Goal: Information Seeking & Learning: Learn about a topic

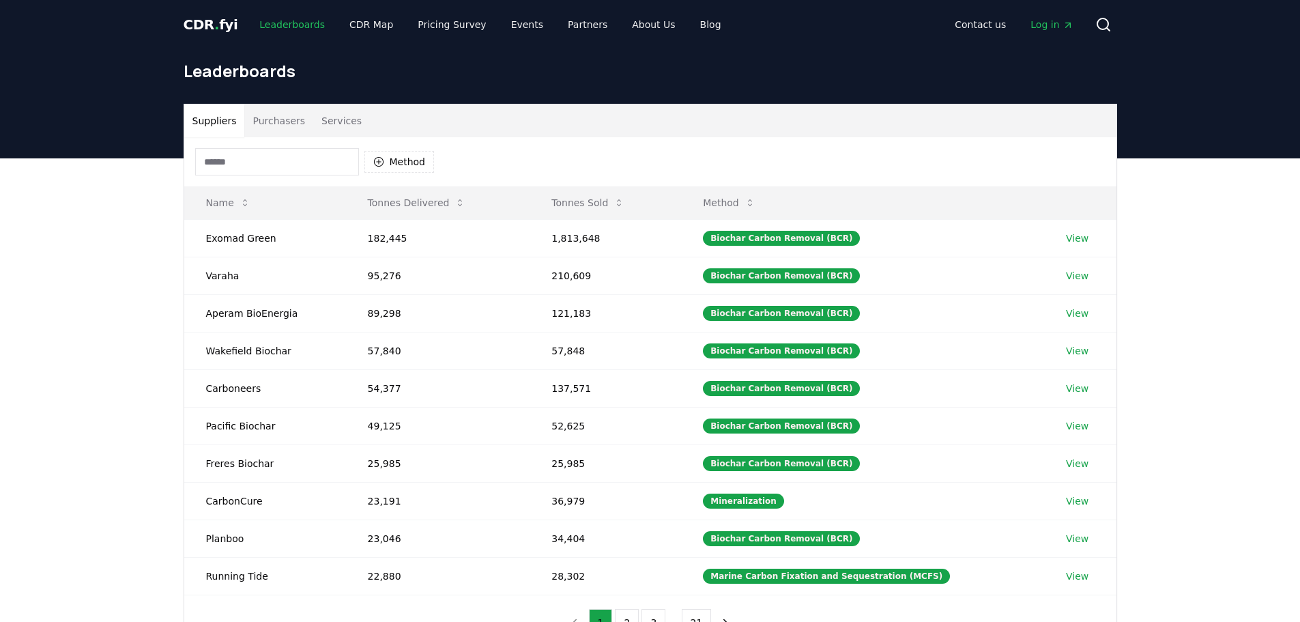
click at [289, 27] on link "Leaderboards" at bounding box center [291, 24] width 87 height 25
click at [201, 23] on span "CDR . fyi" at bounding box center [211, 24] width 55 height 16
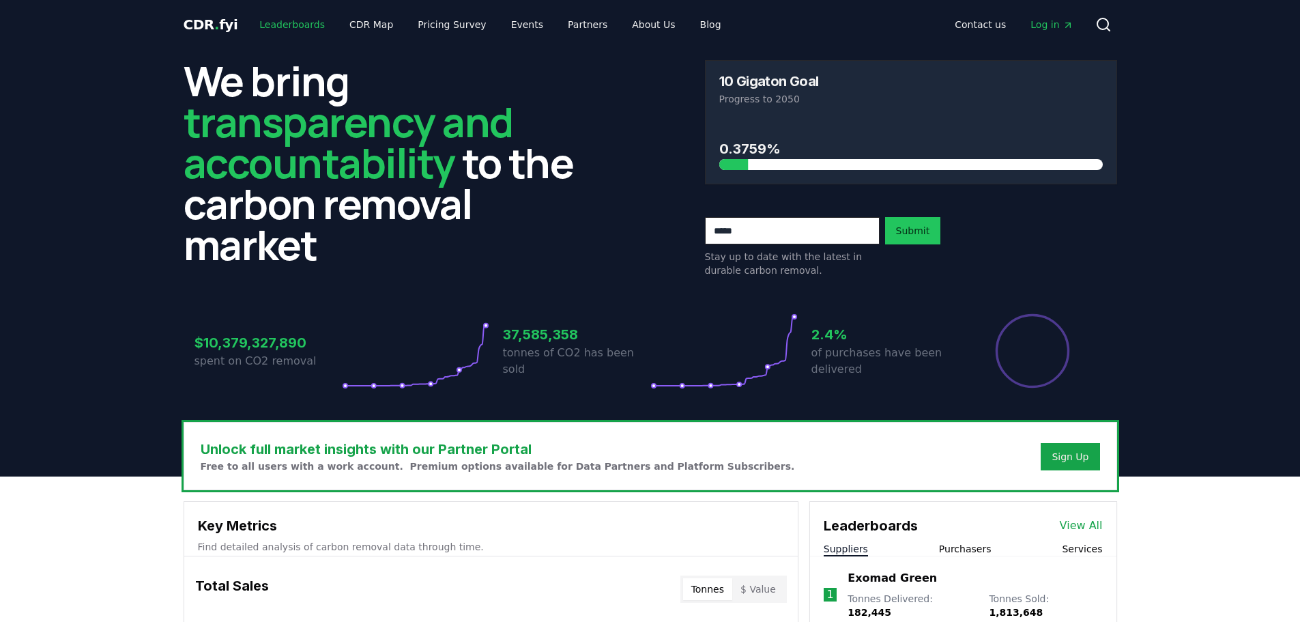
click at [270, 17] on link "Leaderboards" at bounding box center [291, 24] width 87 height 25
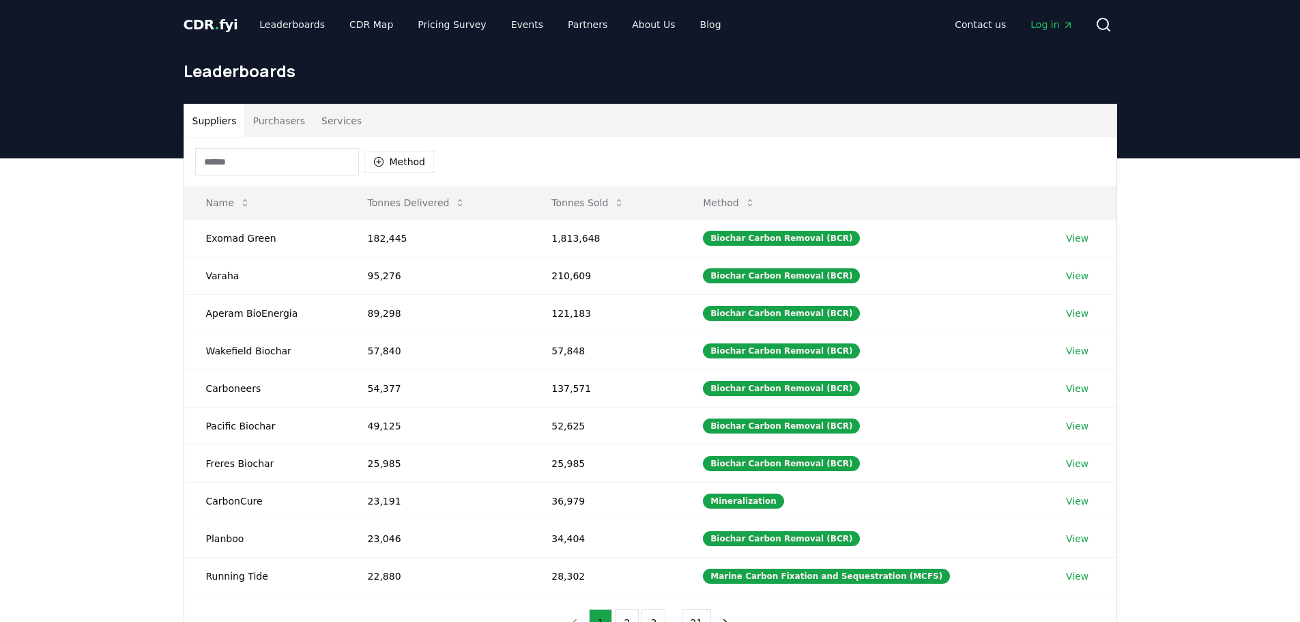
click at [270, 161] on input at bounding box center [277, 161] width 164 height 27
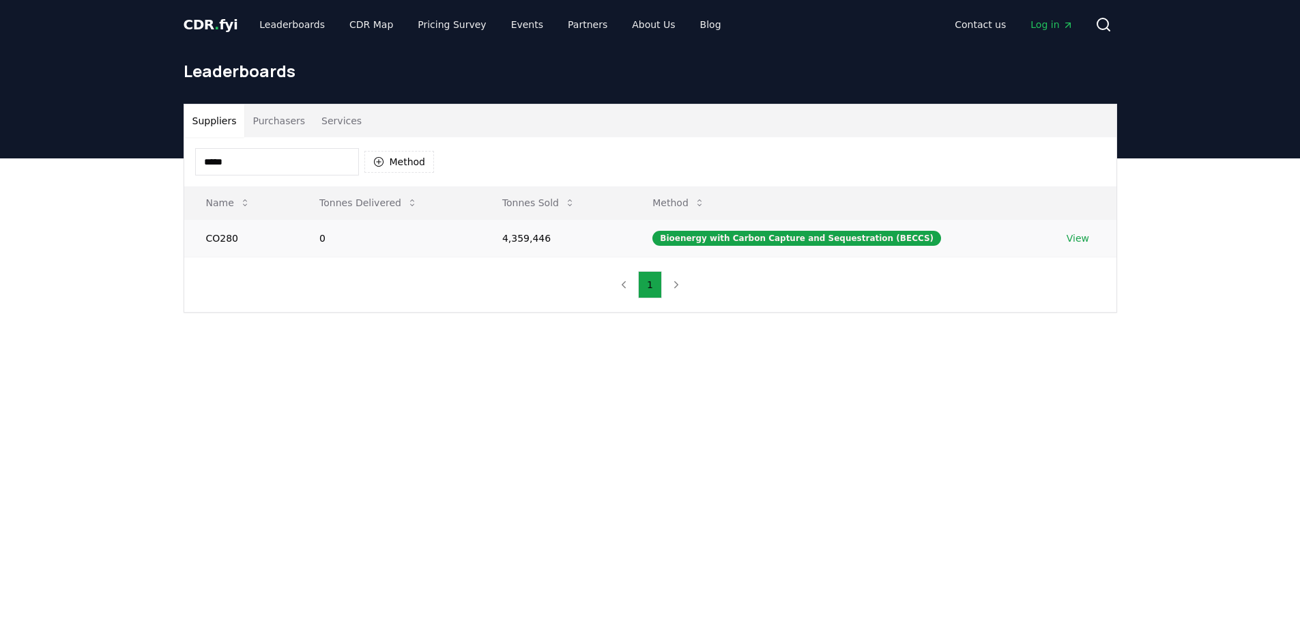
type input "*****"
click at [1071, 241] on link "View" at bounding box center [1077, 238] width 23 height 14
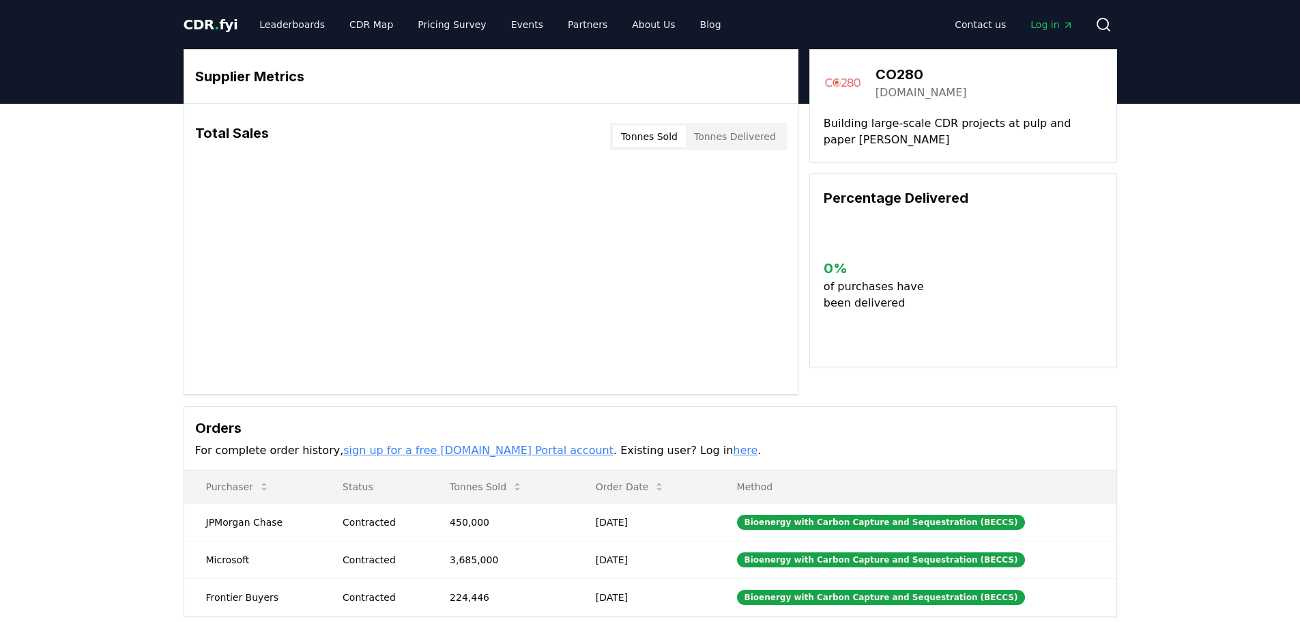
scroll to position [68, 0]
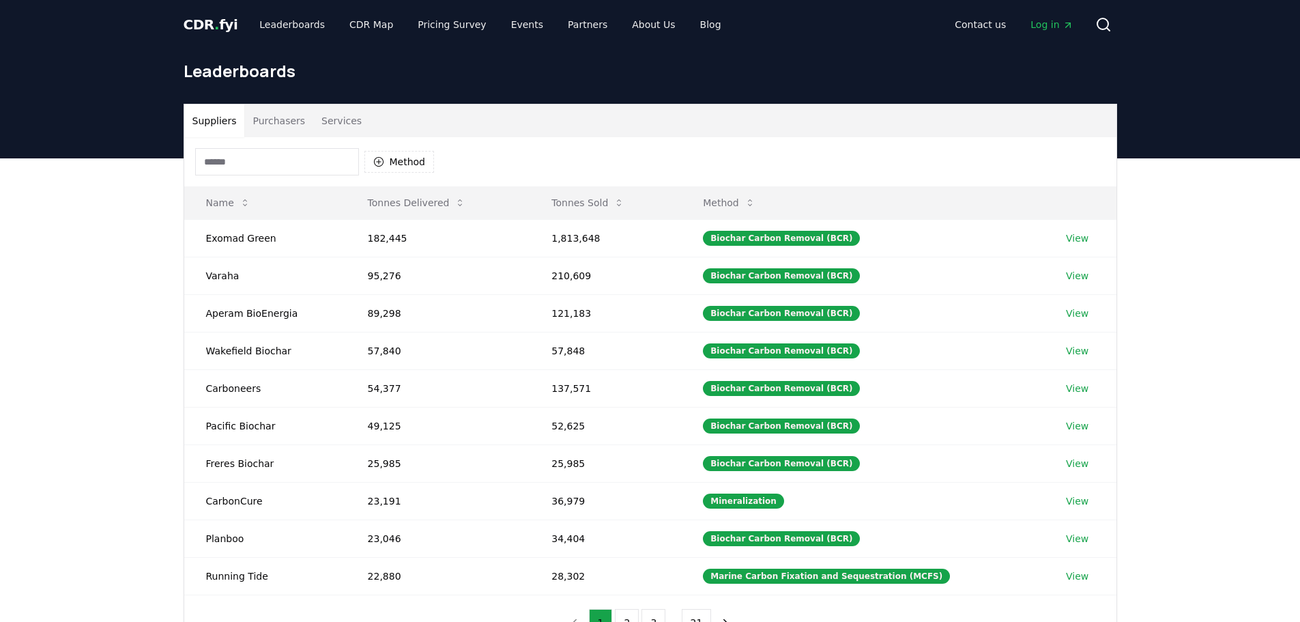
click at [278, 166] on input at bounding box center [277, 161] width 164 height 27
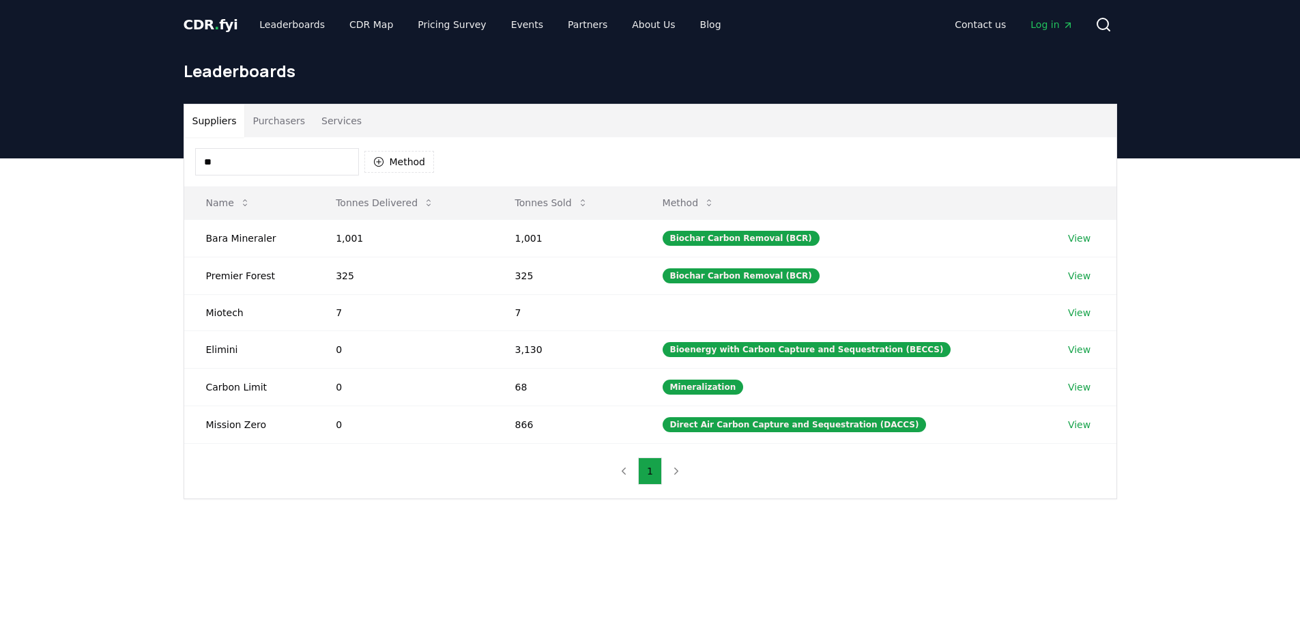
type input "*"
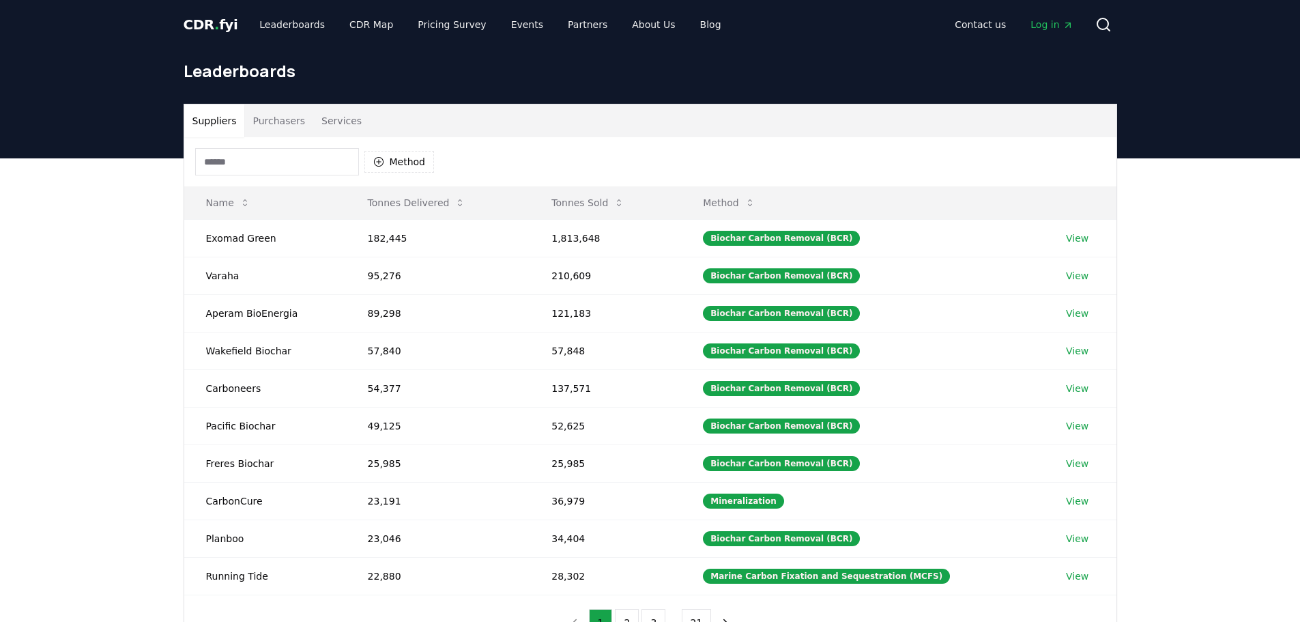
click at [259, 120] on button "Purchasers" at bounding box center [278, 120] width 69 height 33
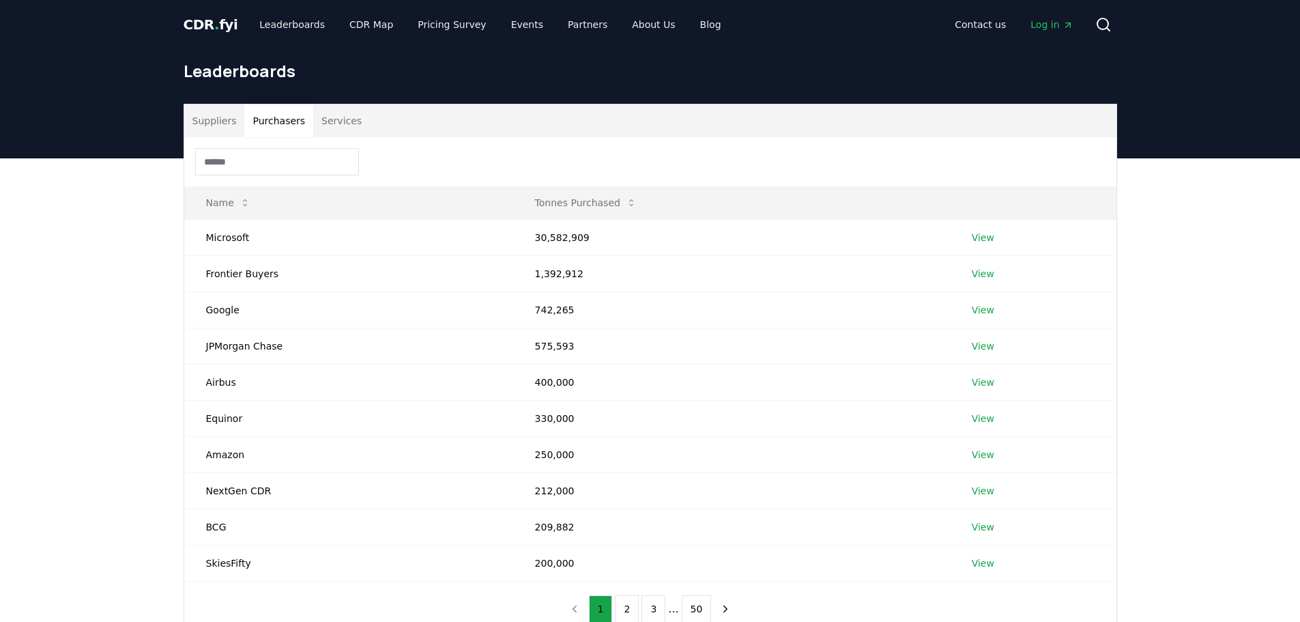
click at [225, 169] on input at bounding box center [277, 161] width 164 height 27
click at [981, 235] on link "View" at bounding box center [983, 238] width 23 height 14
